Goal: Complete application form

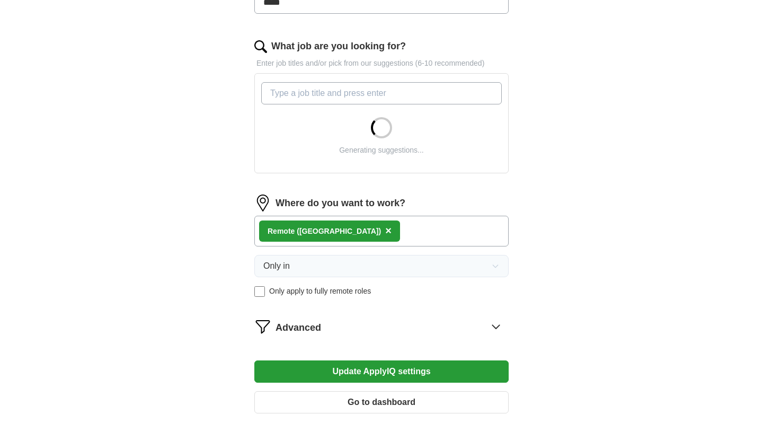
scroll to position [318, 0]
click at [351, 93] on input "What job are you looking for?" at bounding box center [381, 93] width 241 height 22
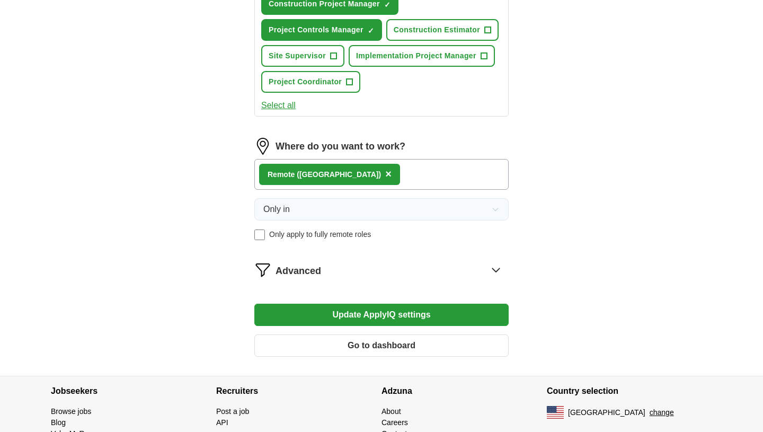
scroll to position [563, 0]
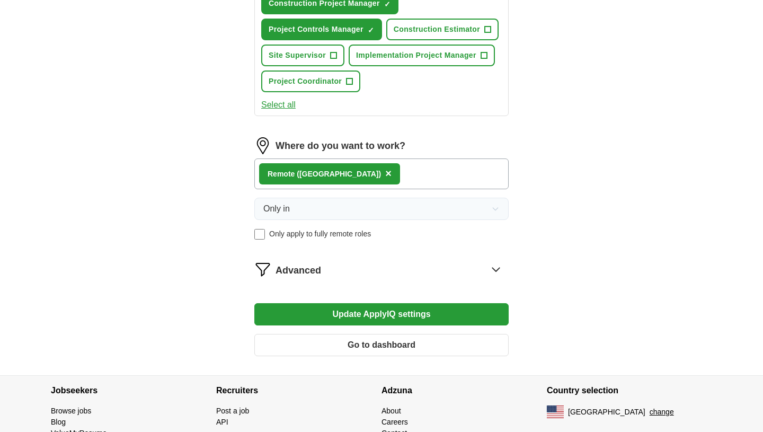
click at [385, 178] on span "×" at bounding box center [388, 173] width 6 height 12
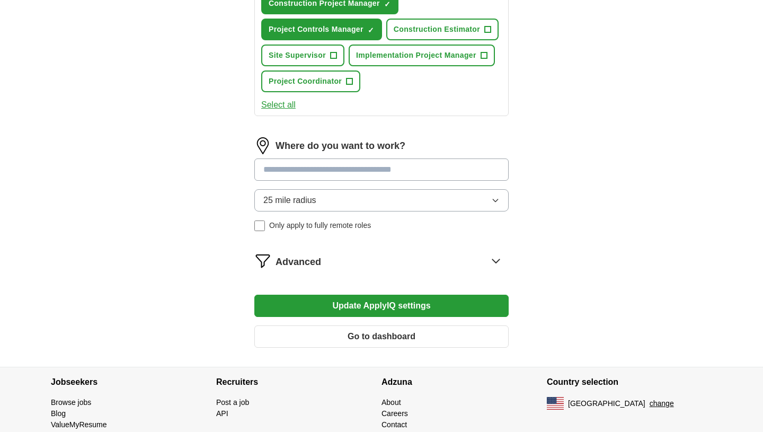
click at [322, 175] on input at bounding box center [381, 169] width 254 height 22
type input "*****"
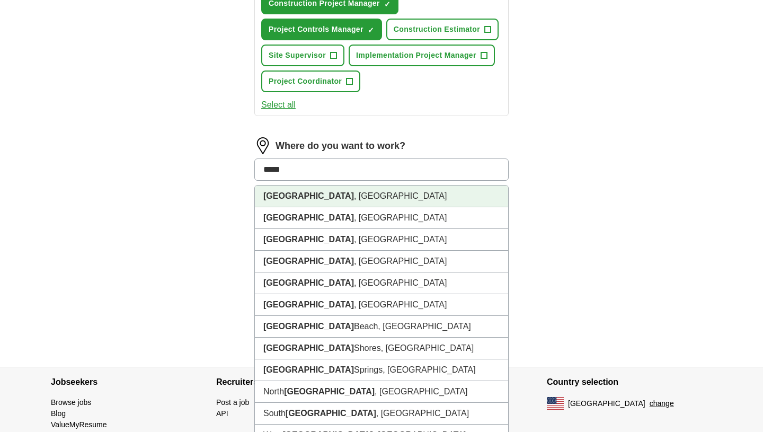
click at [328, 194] on li "[GEOGRAPHIC_DATA] , [GEOGRAPHIC_DATA]" at bounding box center [381, 197] width 253 height 22
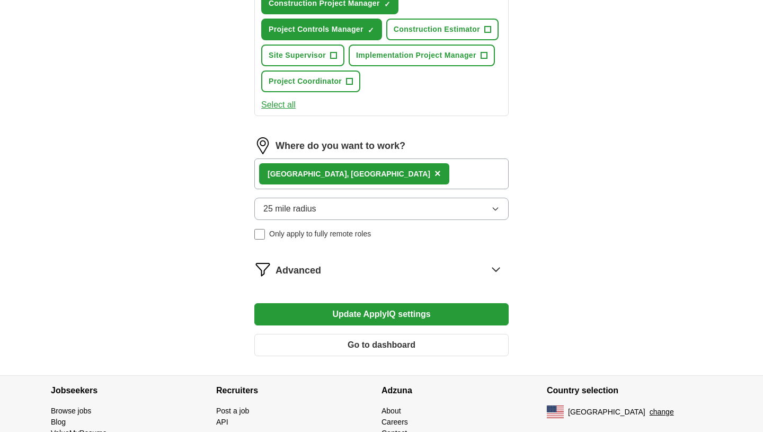
click at [319, 208] on button "25 mile radius" at bounding box center [381, 209] width 254 height 22
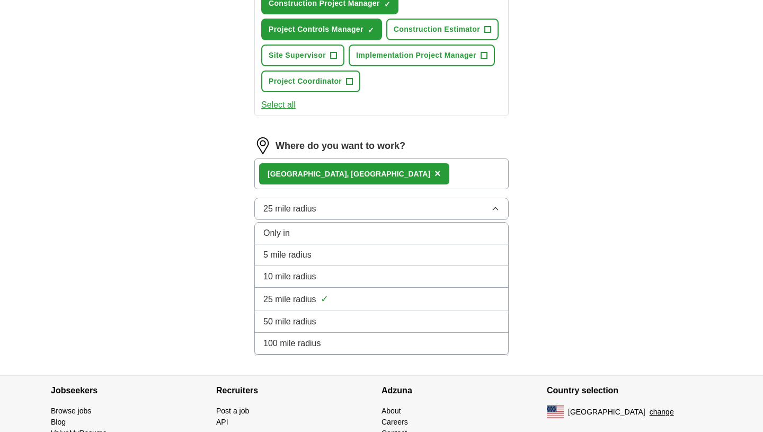
click at [318, 327] on div "50 mile radius" at bounding box center [381, 321] width 236 height 13
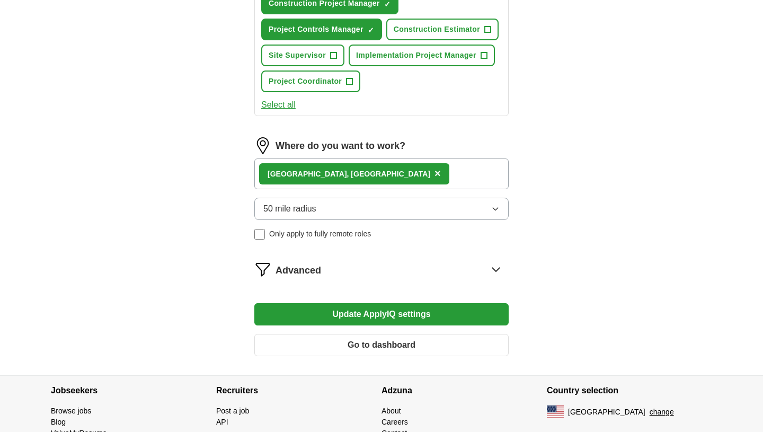
click at [399, 320] on button "Update ApplyIQ settings" at bounding box center [381, 314] width 254 height 22
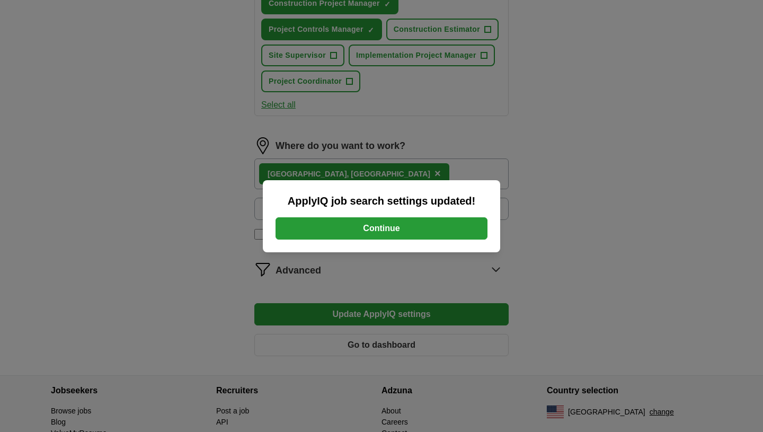
click at [408, 235] on button "Continue" at bounding box center [382, 228] width 212 height 22
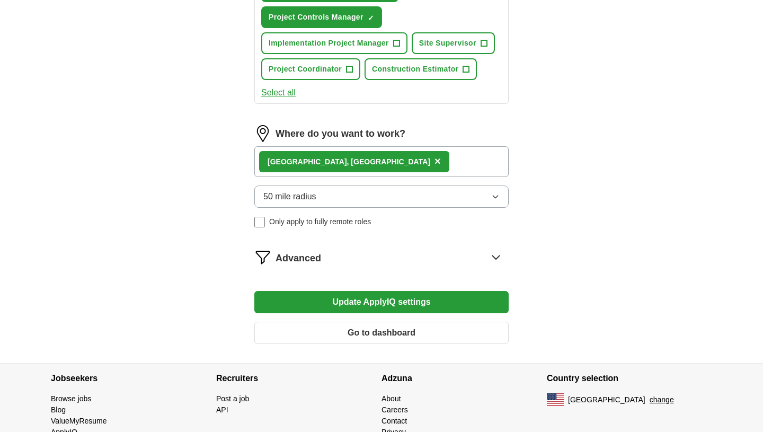
scroll to position [585, 0]
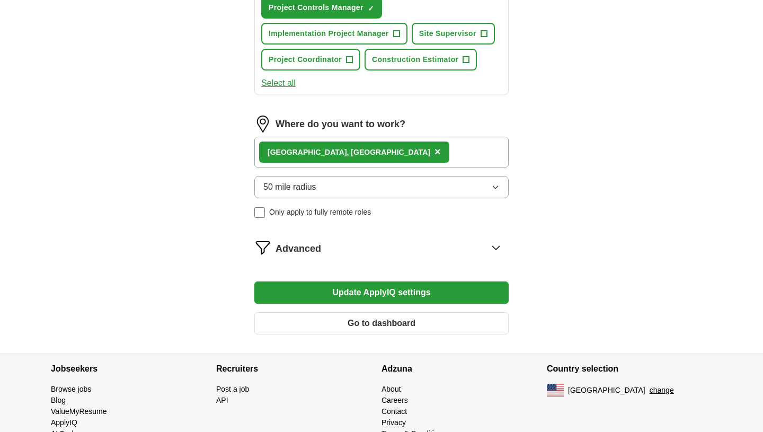
drag, startPoint x: 372, startPoint y: 290, endPoint x: 399, endPoint y: 260, distance: 40.2
click at [411, 255] on div "Advanced" at bounding box center [392, 247] width 233 height 17
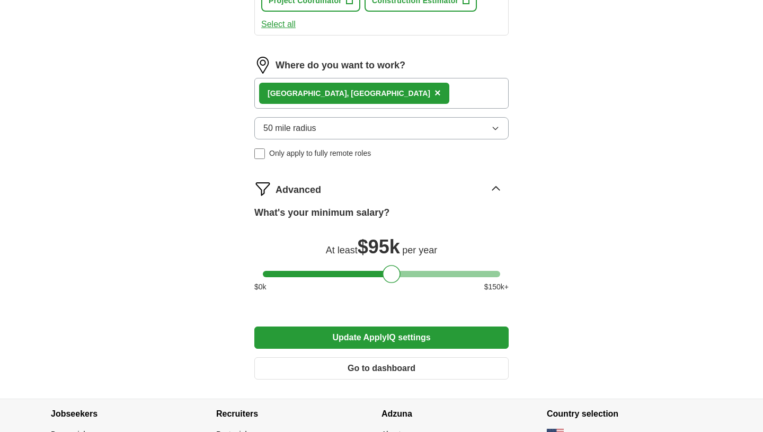
scroll to position [646, 0]
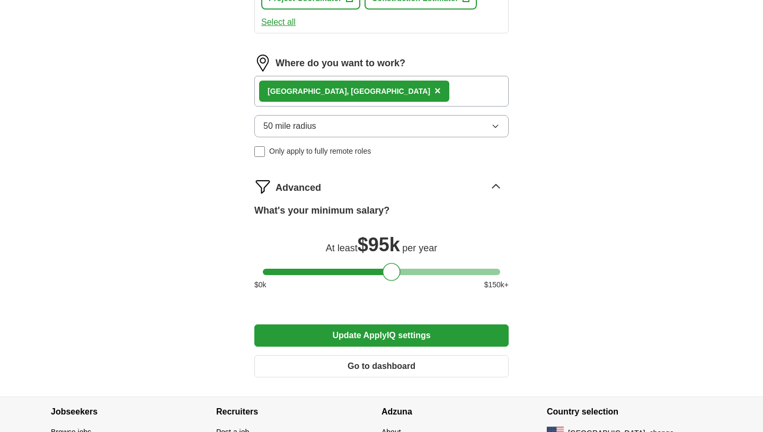
click at [377, 337] on button "Update ApplyIQ settings" at bounding box center [381, 335] width 254 height 22
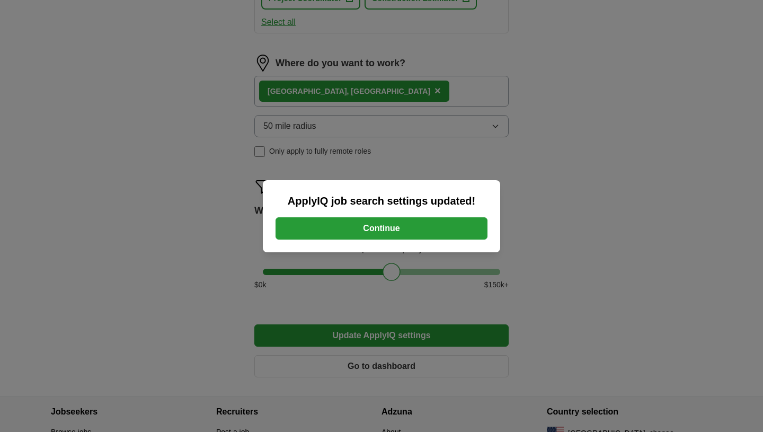
click at [404, 224] on button "Continue" at bounding box center [382, 228] width 212 height 22
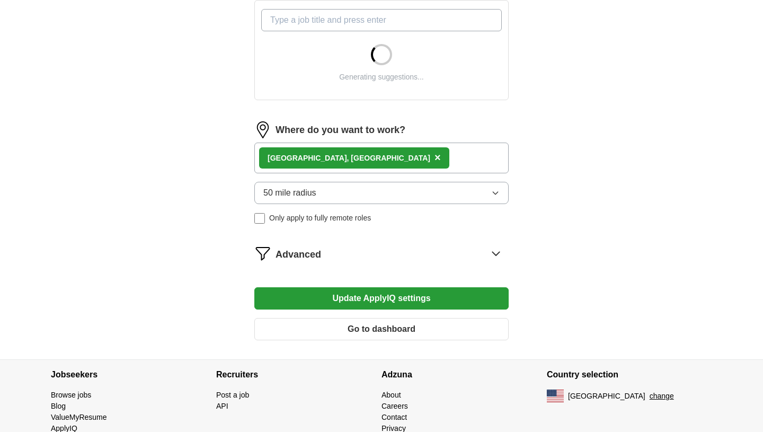
scroll to position [397, 0]
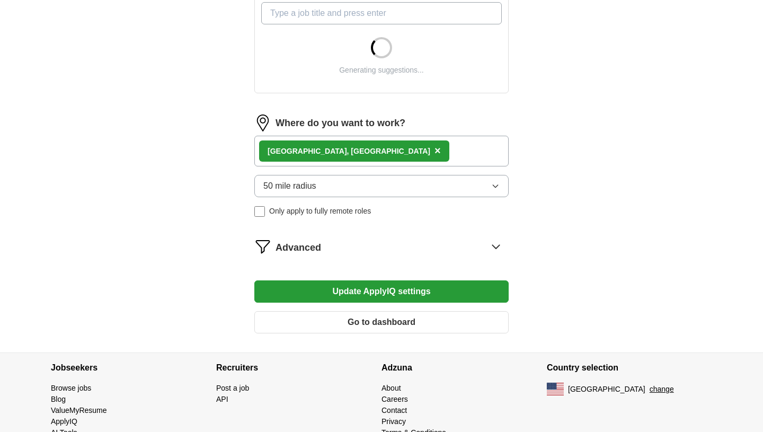
click at [489, 250] on icon at bounding box center [496, 246] width 17 height 17
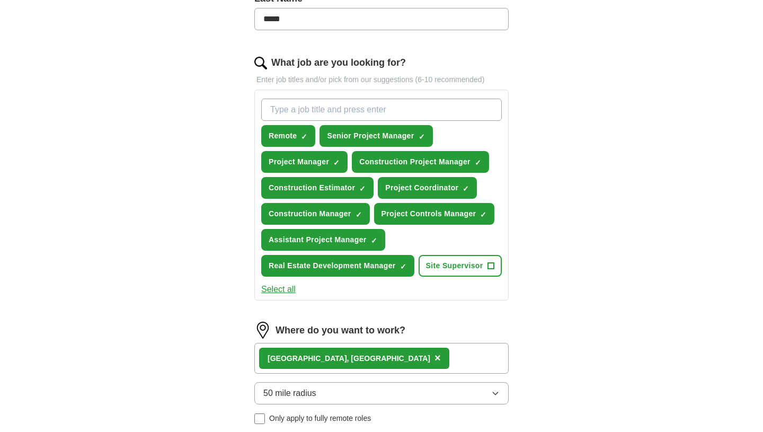
scroll to position [298, 0]
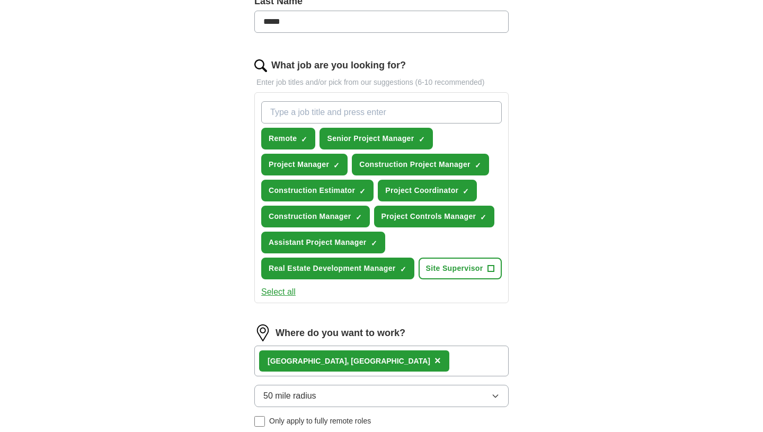
click at [384, 105] on input "What job are you looking for?" at bounding box center [381, 112] width 241 height 22
type input "project mananger"
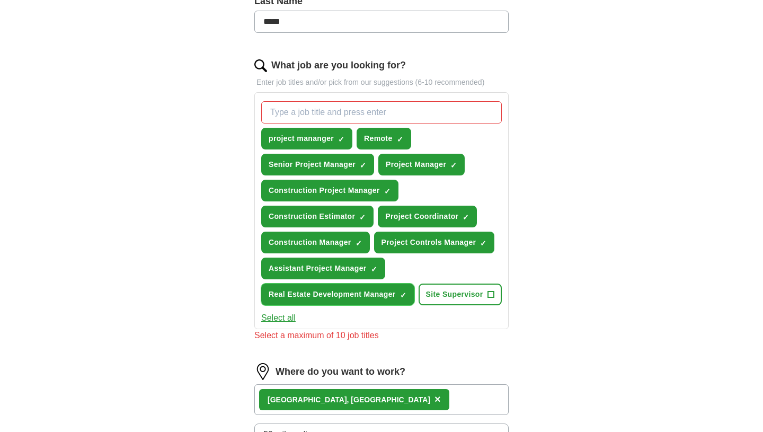
click at [402, 301] on button "Real Estate Development Manager ✓ ×" at bounding box center [337, 295] width 153 height 22
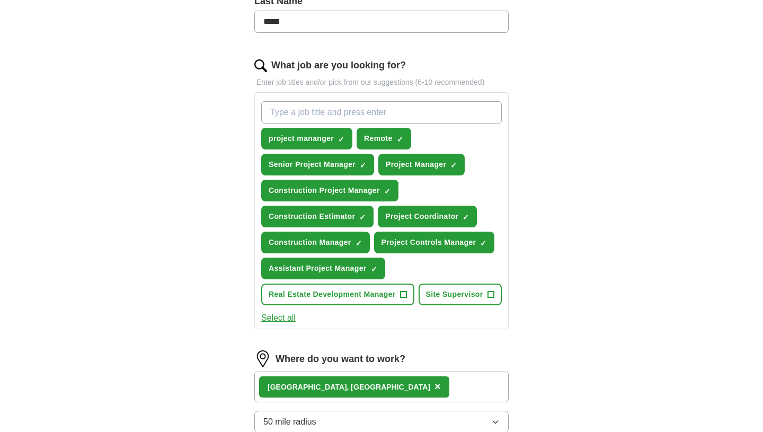
click at [377, 105] on input "What job are you looking for?" at bounding box center [381, 112] width 241 height 22
click at [269, 112] on input "operation manager" at bounding box center [381, 112] width 241 height 22
type input "construction operation manager"
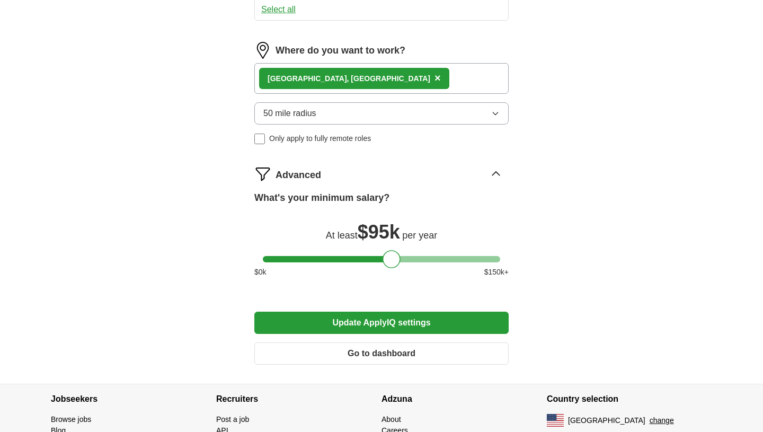
scroll to position [634, 0]
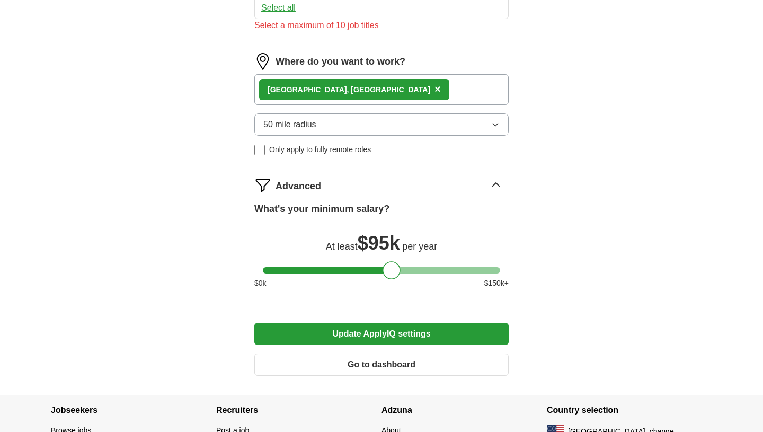
click at [365, 345] on button "Update ApplyIQ settings" at bounding box center [381, 334] width 254 height 22
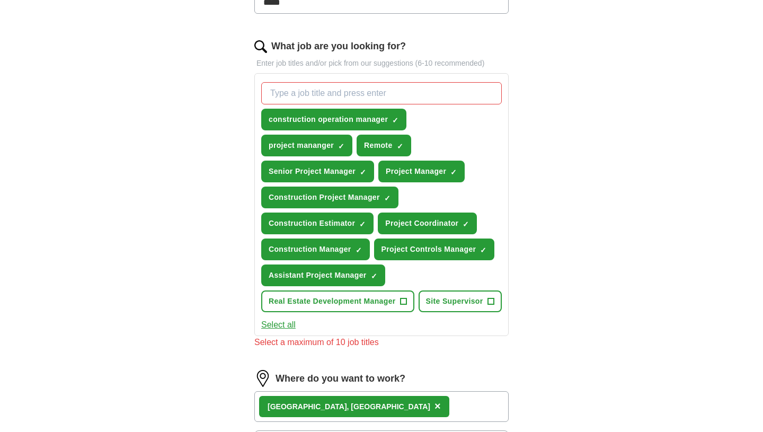
scroll to position [315, 0]
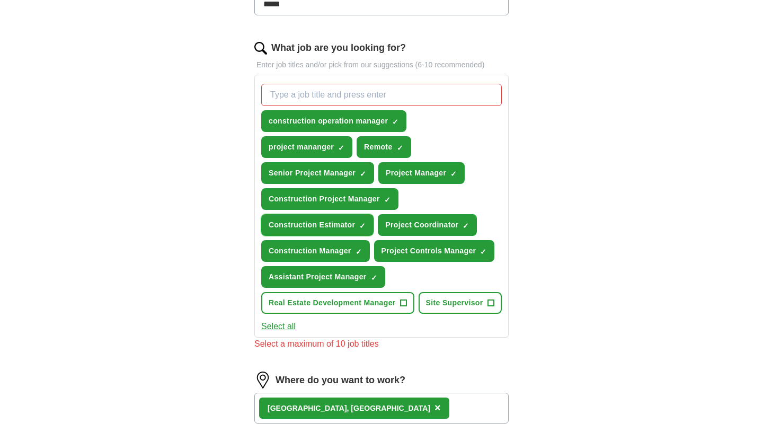
click at [357, 221] on button "Construction Estimator ✓ ×" at bounding box center [317, 225] width 112 height 22
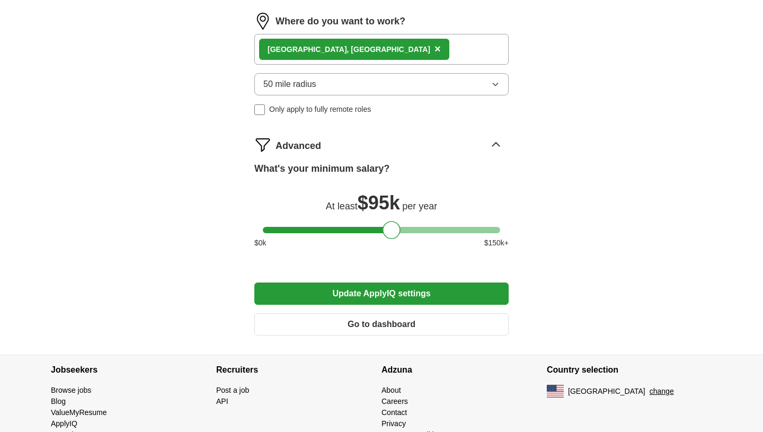
scroll to position [717, 0]
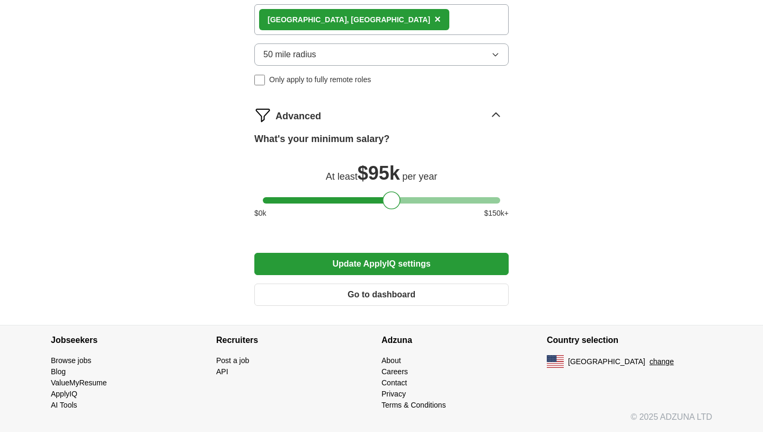
click at [405, 262] on button "Update ApplyIQ settings" at bounding box center [381, 264] width 254 height 22
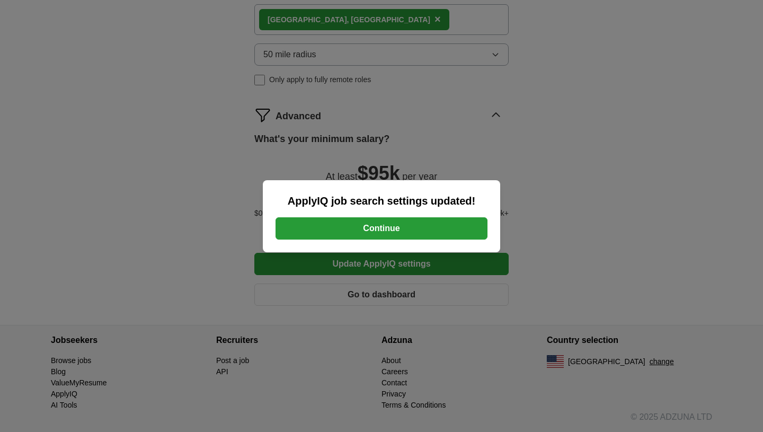
click at [402, 233] on button "Continue" at bounding box center [382, 228] width 212 height 22
